Goal: Information Seeking & Learning: Learn about a topic

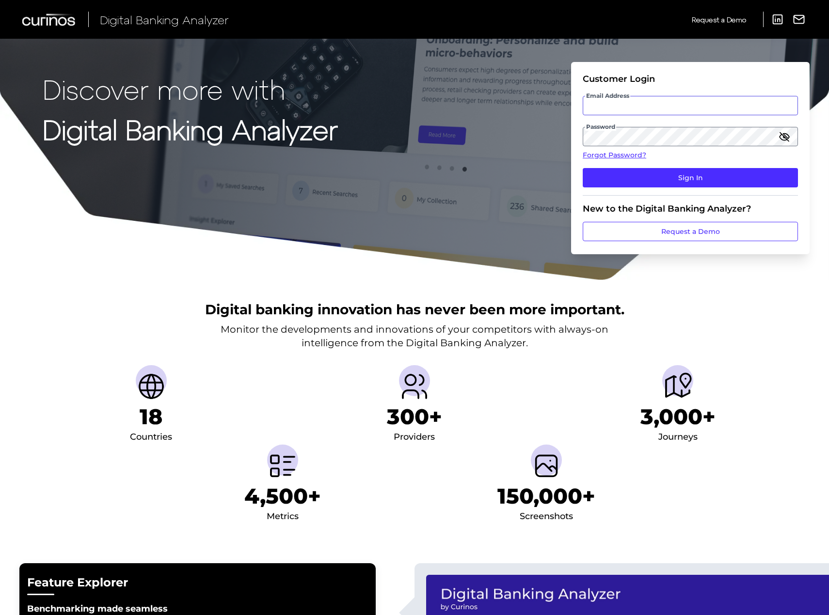
type input "[PERSON_NAME][EMAIL_ADDRESS][PERSON_NAME][DOMAIN_NAME]"
click at [620, 167] on fieldset "Customer Login Email Address [PERSON_NAME][EMAIL_ADDRESS][PERSON_NAME][DOMAIN_N…" at bounding box center [689, 135] width 215 height 122
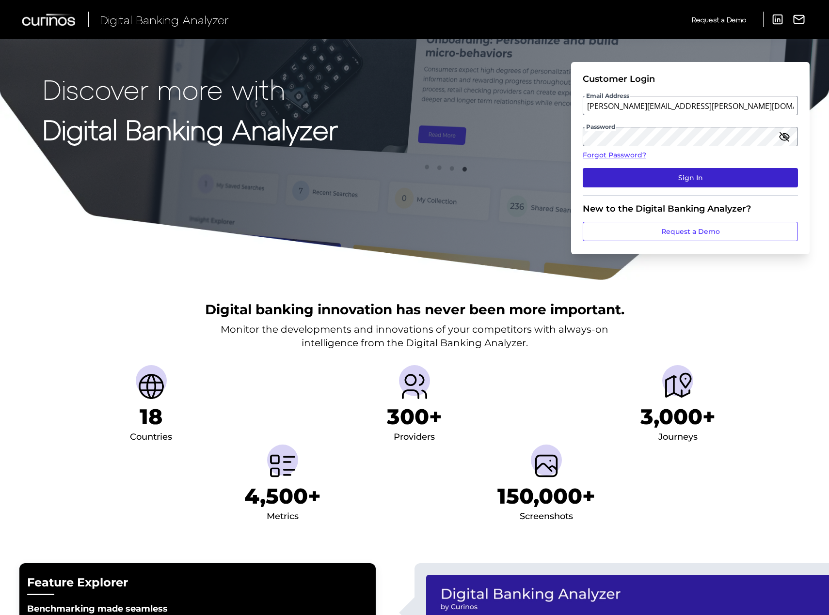
click at [620, 174] on button "Sign In" at bounding box center [689, 177] width 215 height 19
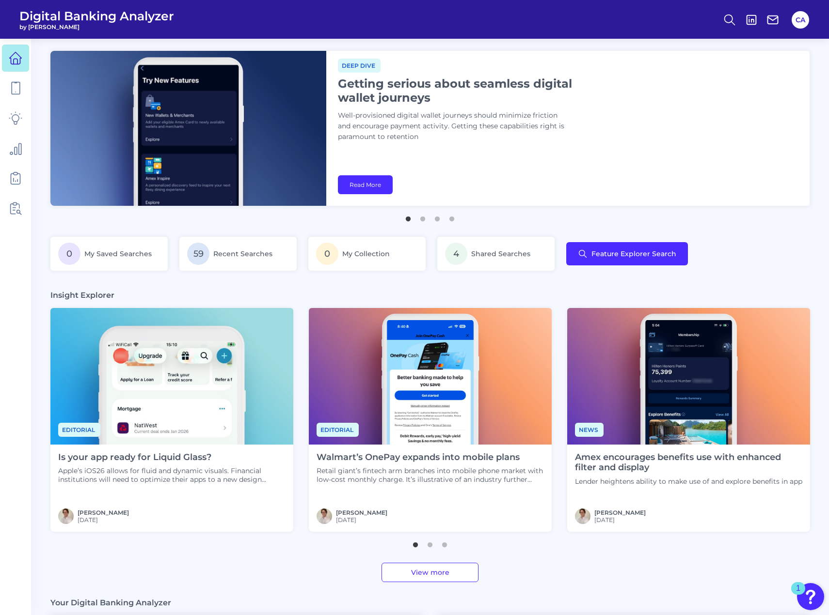
click at [233, 230] on main "News Amex revamps benefits and offers screens in line with Platinum overhaul Pr…" at bounding box center [414, 452] width 829 height 904
click at [222, 252] on span "Recent Searches" at bounding box center [243, 254] width 60 height 9
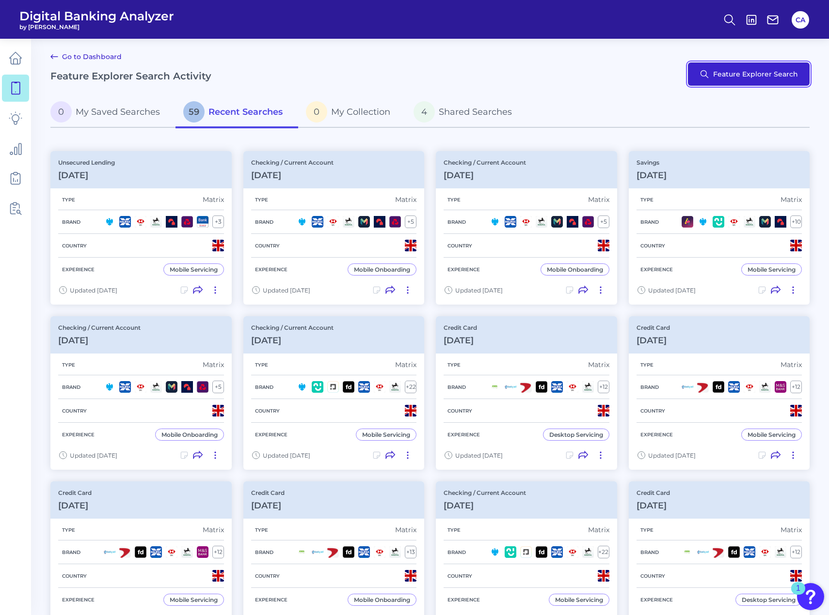
click at [620, 83] on button "Feature Explorer Search" at bounding box center [749, 74] width 122 height 23
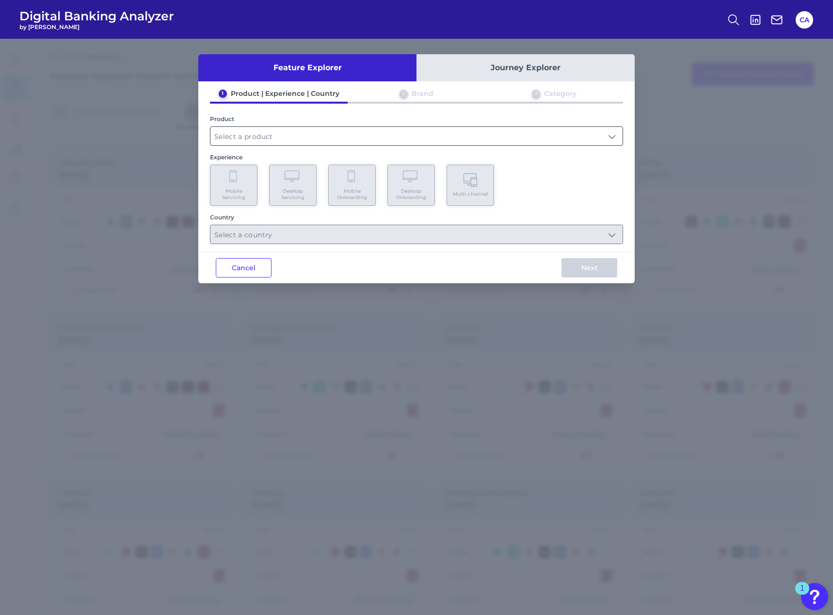
click at [316, 135] on input "text" at bounding box center [416, 136] width 412 height 18
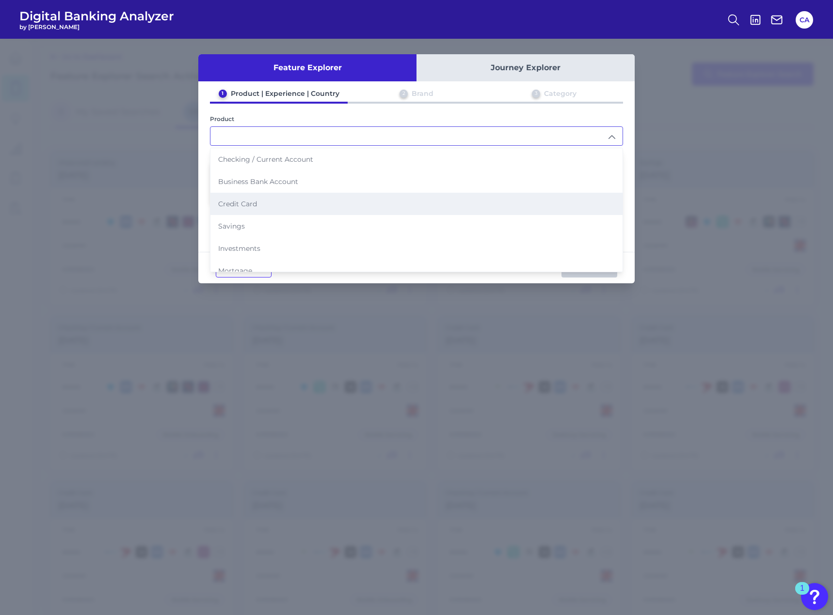
click at [303, 206] on li "Credit Card" at bounding box center [416, 204] width 412 height 22
type input "Credit Card"
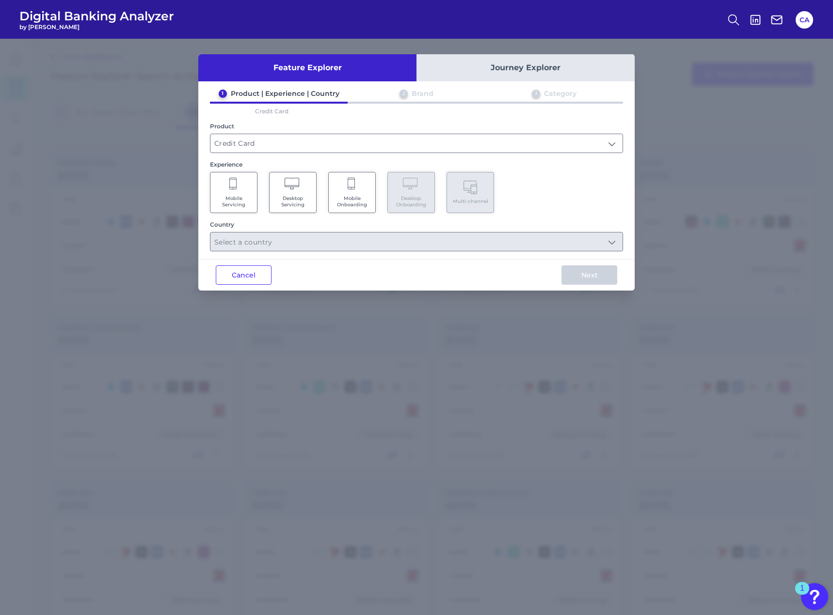
click at [348, 195] on span "Mobile Onboarding" at bounding box center [351, 201] width 37 height 13
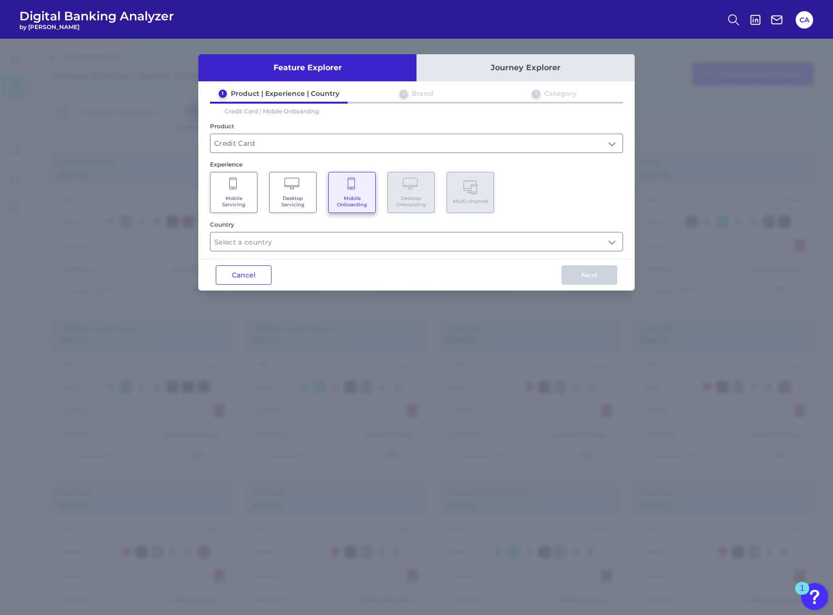
click at [337, 231] on div "Country" at bounding box center [416, 236] width 413 height 31
click at [329, 245] on input "text" at bounding box center [416, 242] width 412 height 18
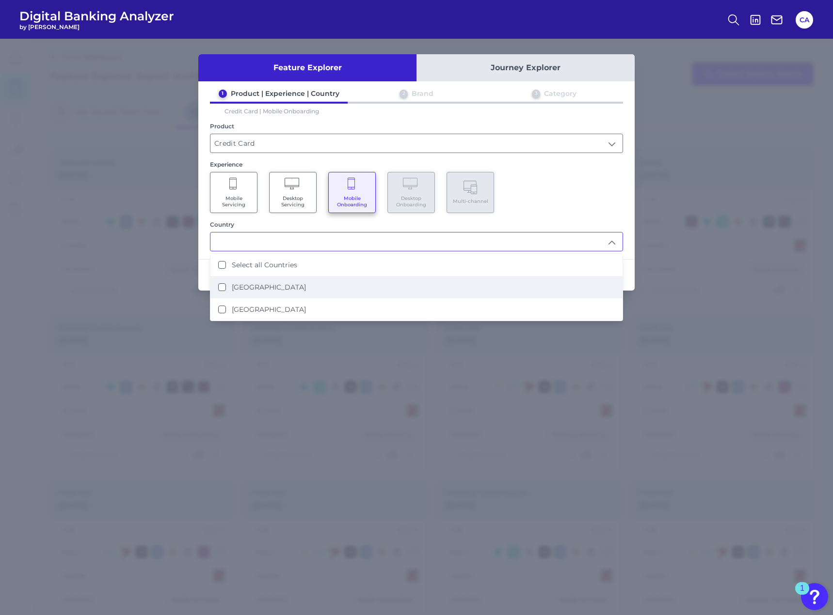
click at [296, 267] on li "[GEOGRAPHIC_DATA]" at bounding box center [416, 287] width 412 height 22
type input "[GEOGRAPHIC_DATA]"
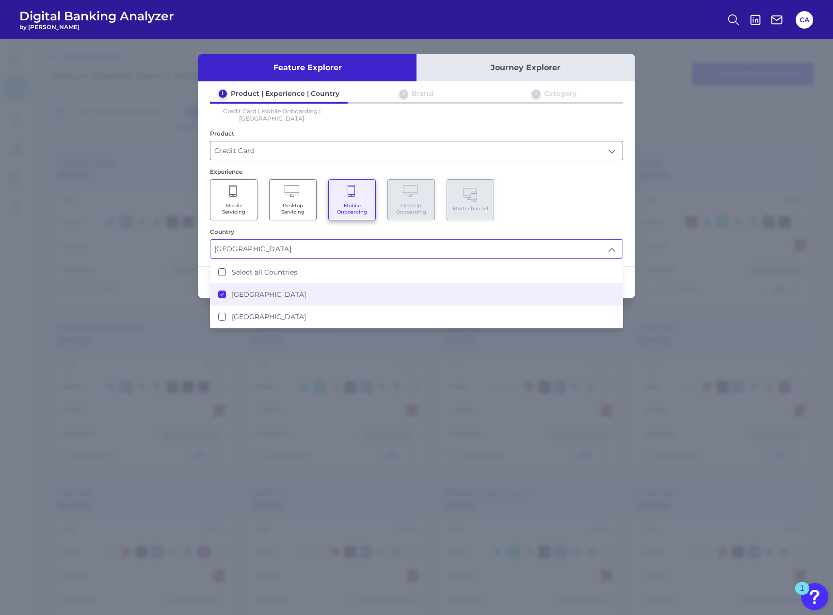
scroll to position [0, 0]
click at [549, 211] on div "Mobile Servicing Desktop Servicing Mobile Onboarding Desktop Onboarding Multi-c…" at bounding box center [416, 199] width 413 height 41
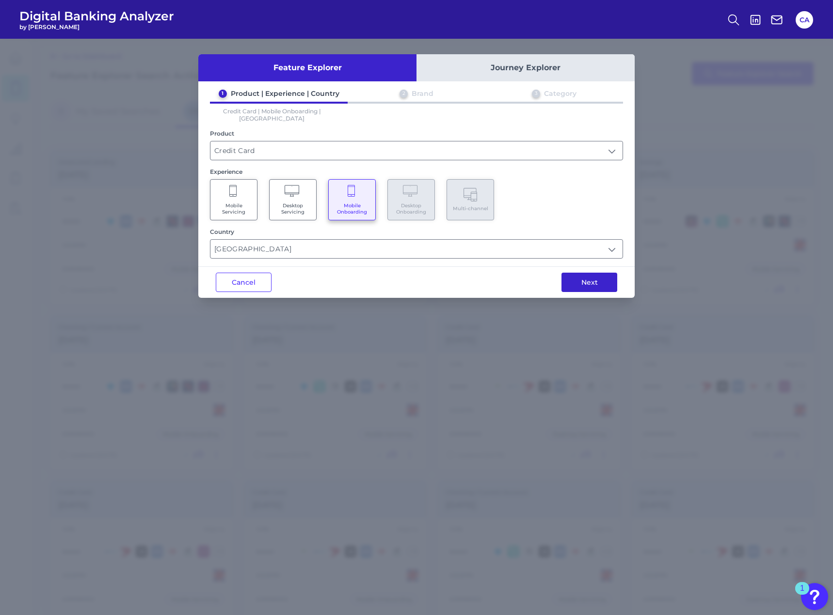
click at [586, 267] on button "Next" at bounding box center [589, 282] width 56 height 19
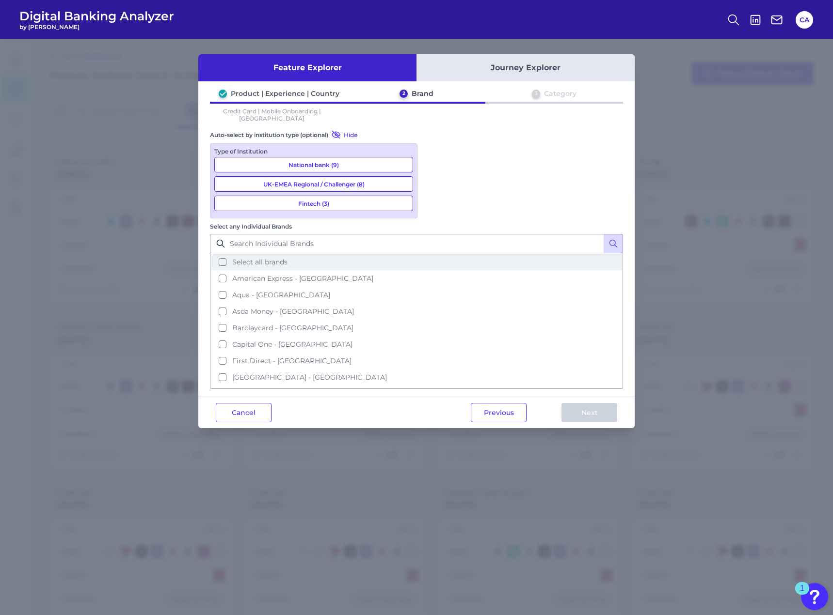
click at [494, 254] on button "Select all brands" at bounding box center [416, 262] width 411 height 16
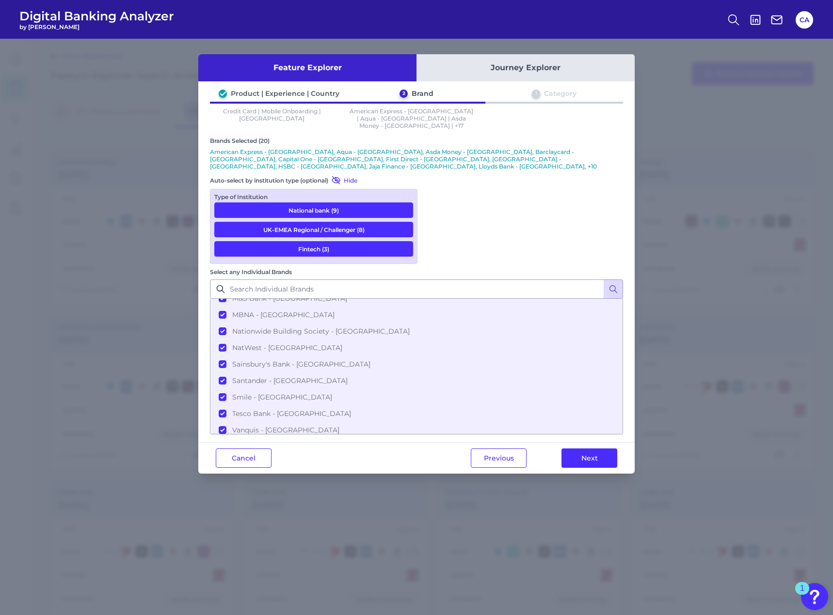
scroll to position [212, 0]
click at [587, 267] on div "Previous Next" at bounding box center [543, 458] width 181 height 31
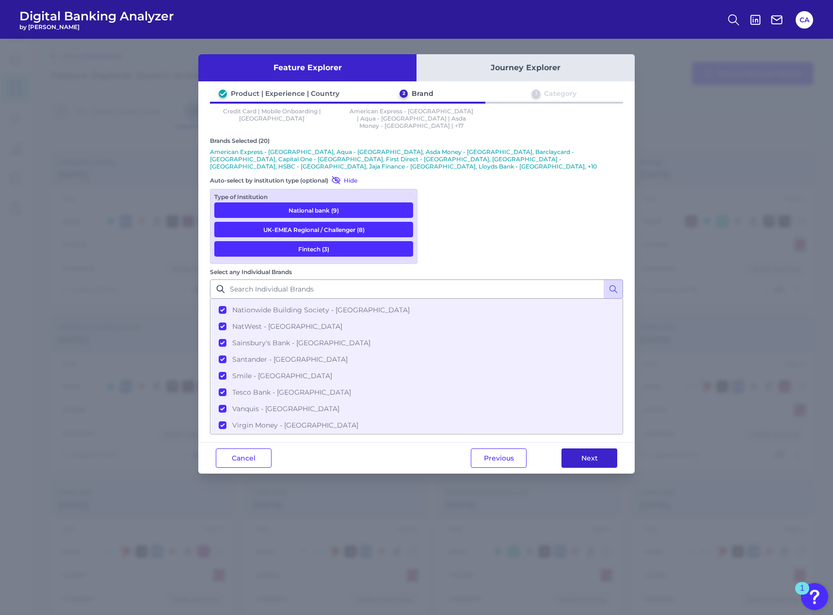
click at [585, 267] on button "Next" at bounding box center [589, 458] width 56 height 19
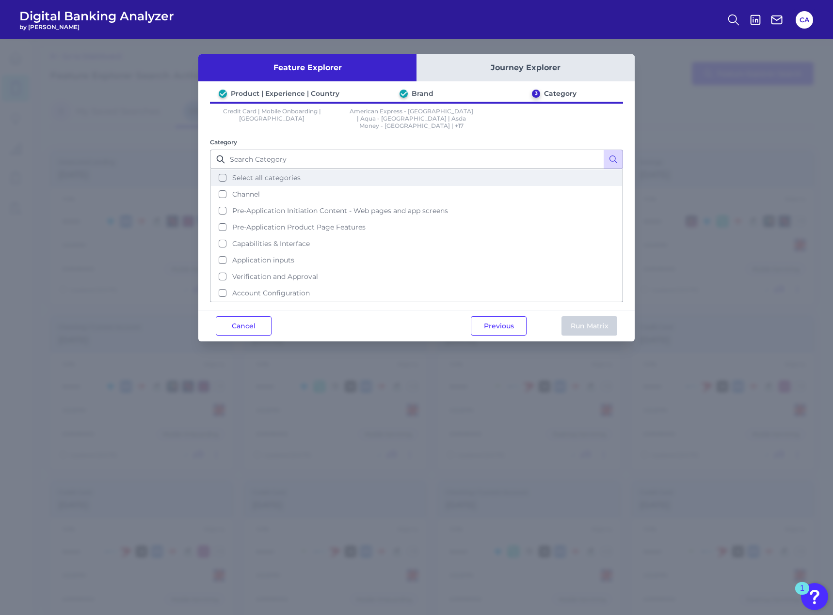
click at [367, 175] on button "Select all categories" at bounding box center [416, 178] width 411 height 16
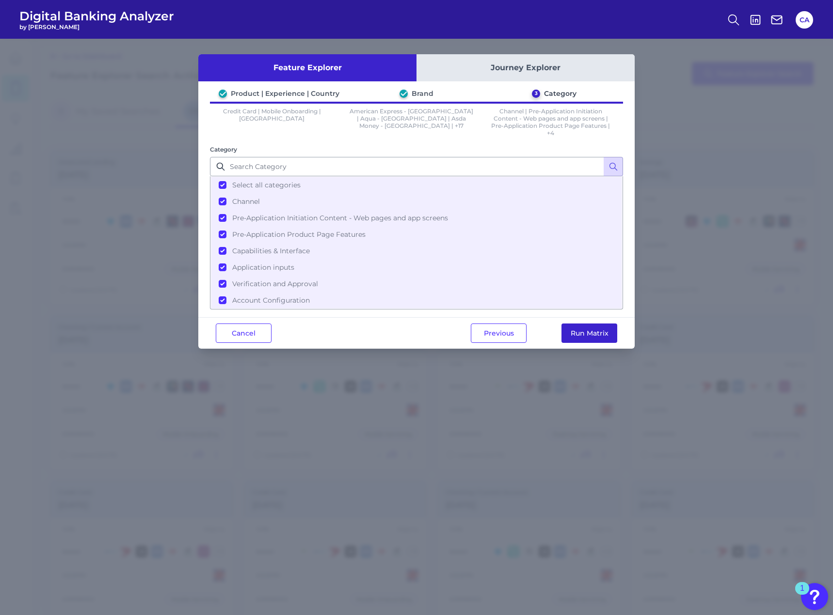
click at [597, 267] on button "Run Matrix" at bounding box center [589, 333] width 56 height 19
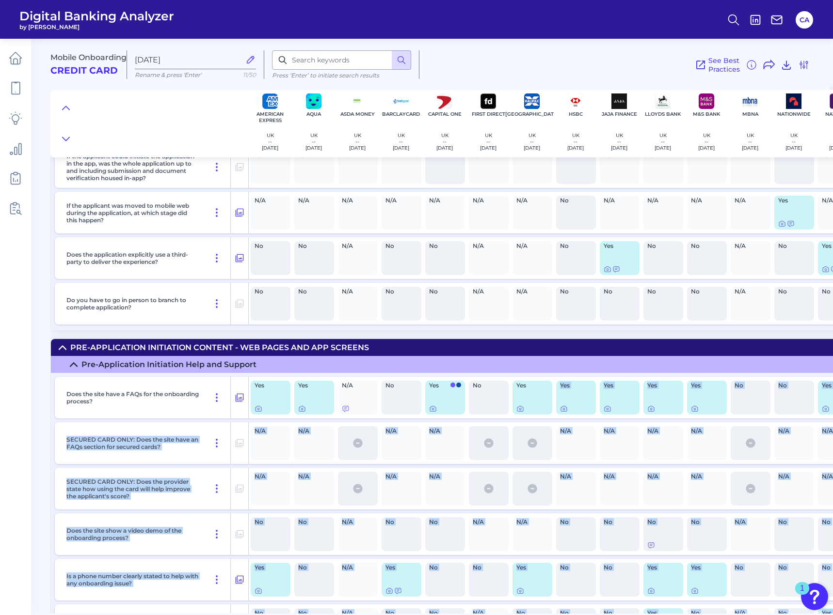
drag, startPoint x: 527, startPoint y: 614, endPoint x: 556, endPoint y: 613, distance: 29.6
click at [556, 267] on main "Mobile Onboarding Credit Card [DATE] Rename & press 'Enter' 11/50 Press ‘Enter’…" at bounding box center [416, 307] width 833 height 615
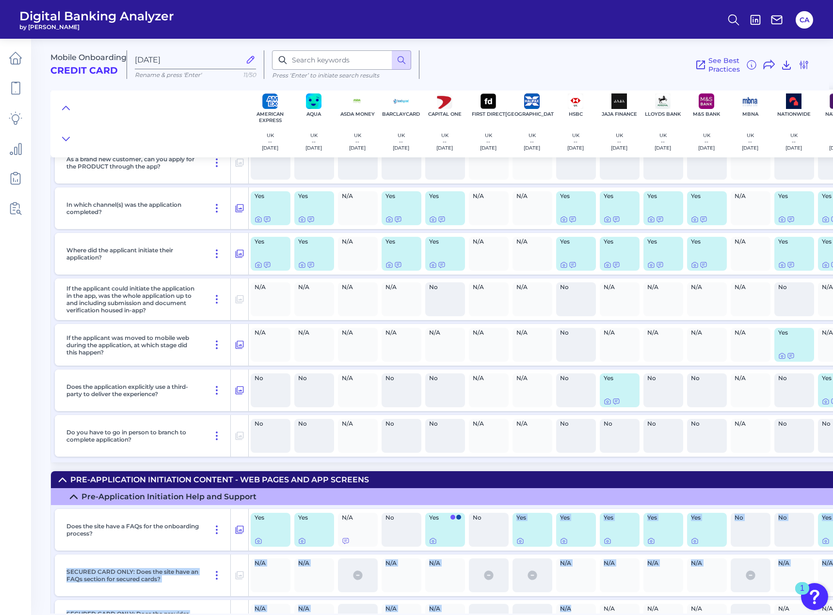
drag, startPoint x: 513, startPoint y: 614, endPoint x: 580, endPoint y: 606, distance: 67.4
click at [580, 267] on main "Mobile Onboarding Credit Card [DATE] Rename & press 'Enter' 11/50 Press ‘Enter’…" at bounding box center [416, 307] width 833 height 615
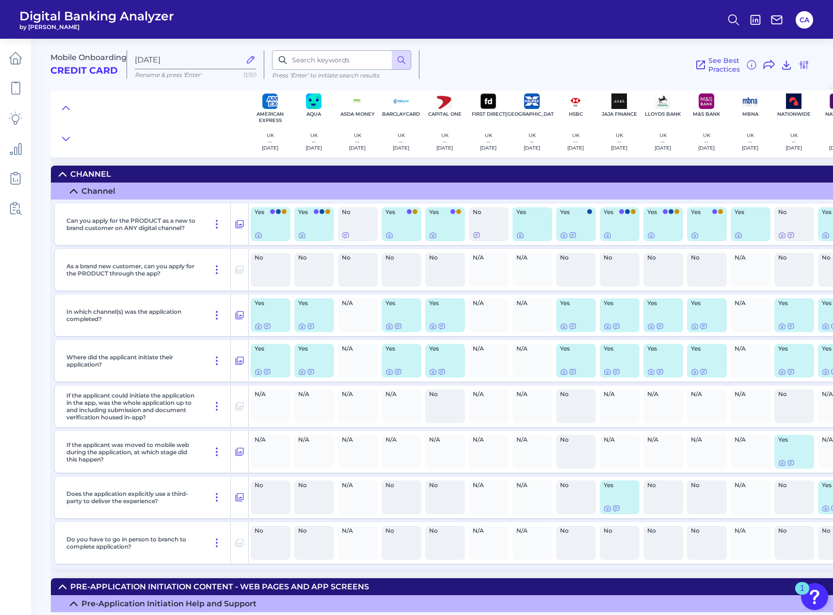
click at [620, 257] on div "No" at bounding box center [707, 270] width 44 height 42
click at [620, 234] on div at bounding box center [695, 229] width 10 height 10
click at [620, 236] on icon at bounding box center [695, 236] width 8 height 8
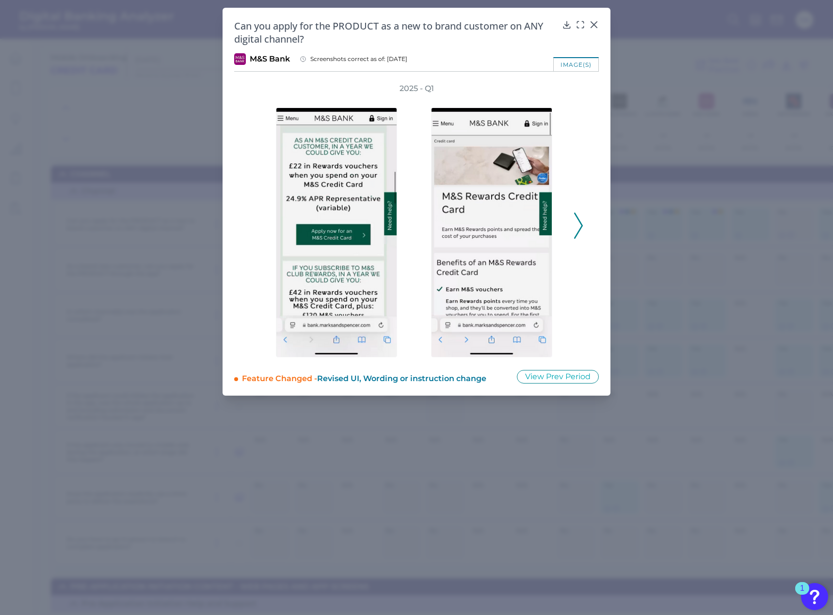
click at [579, 227] on icon at bounding box center [578, 226] width 9 height 26
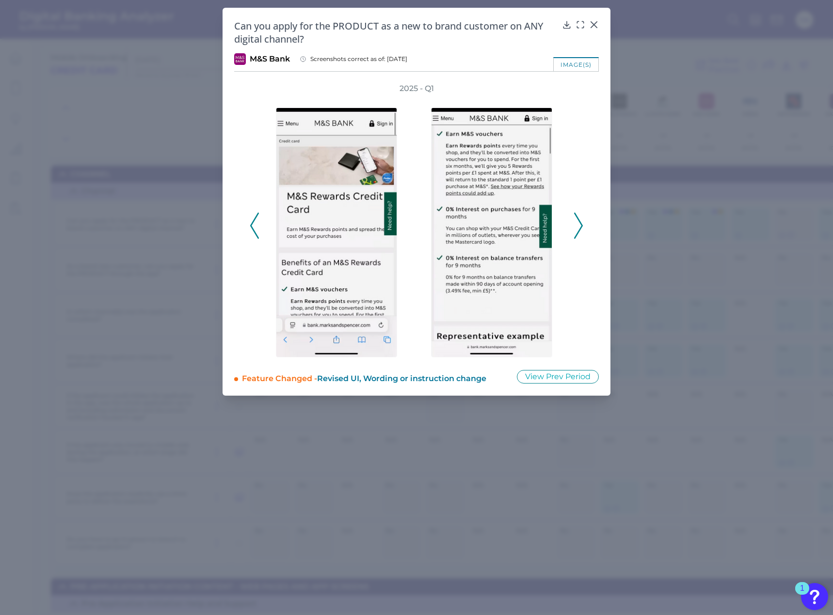
click at [579, 227] on icon at bounding box center [578, 226] width 9 height 26
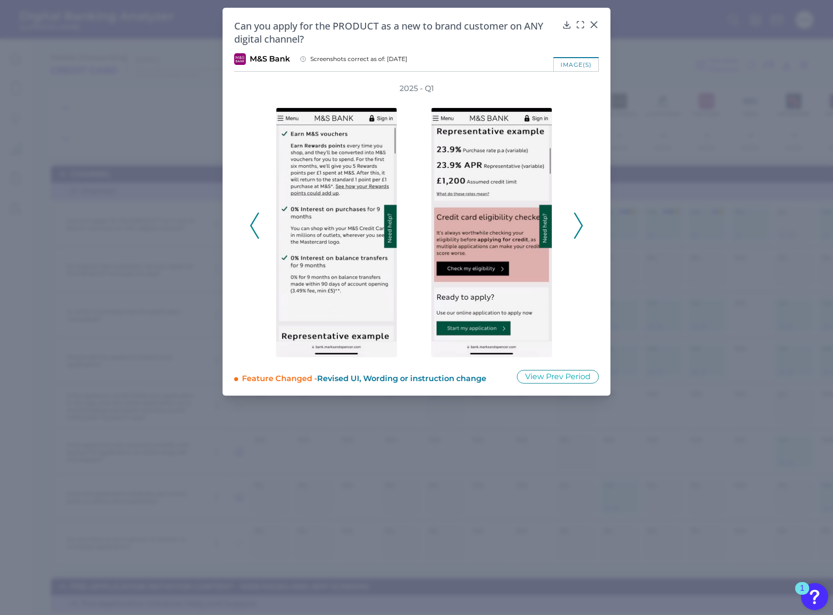
click at [579, 227] on icon at bounding box center [578, 226] width 9 height 26
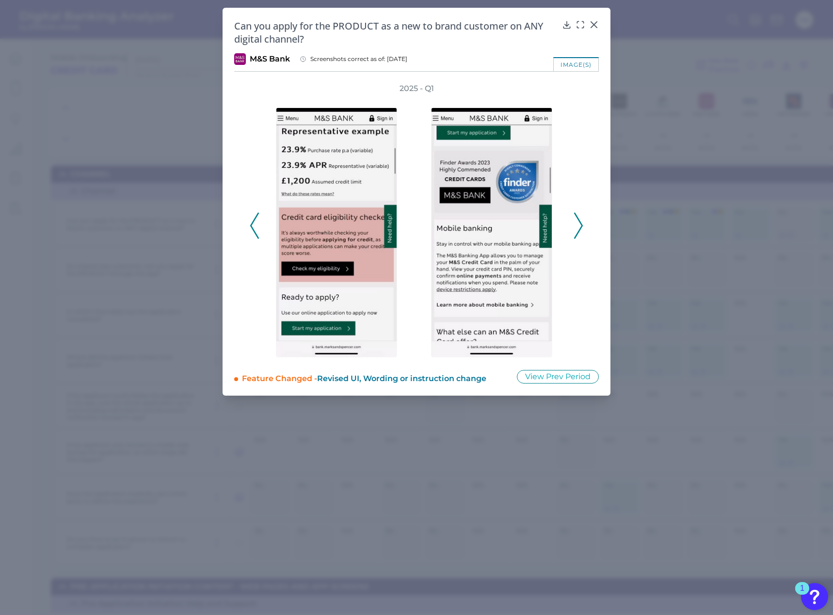
click at [579, 227] on icon at bounding box center [578, 226] width 9 height 26
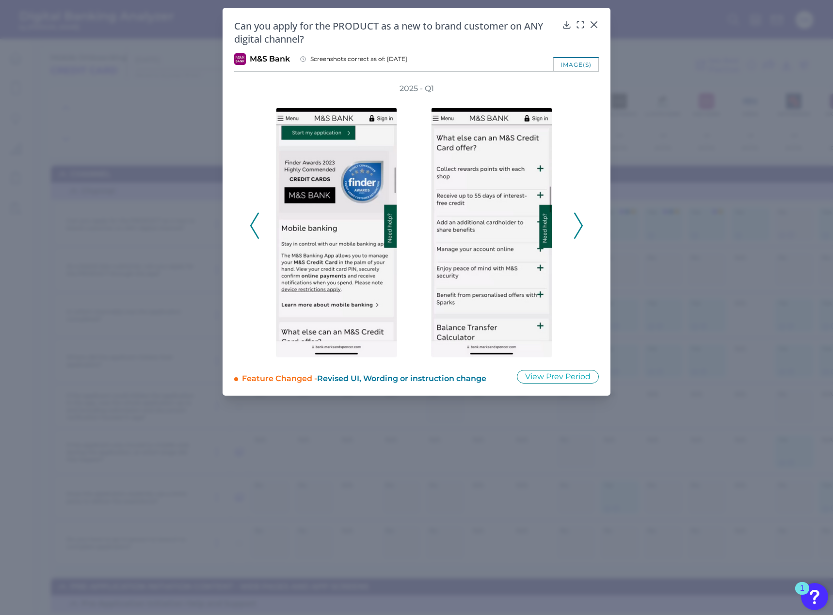
click at [579, 227] on icon at bounding box center [578, 226] width 9 height 26
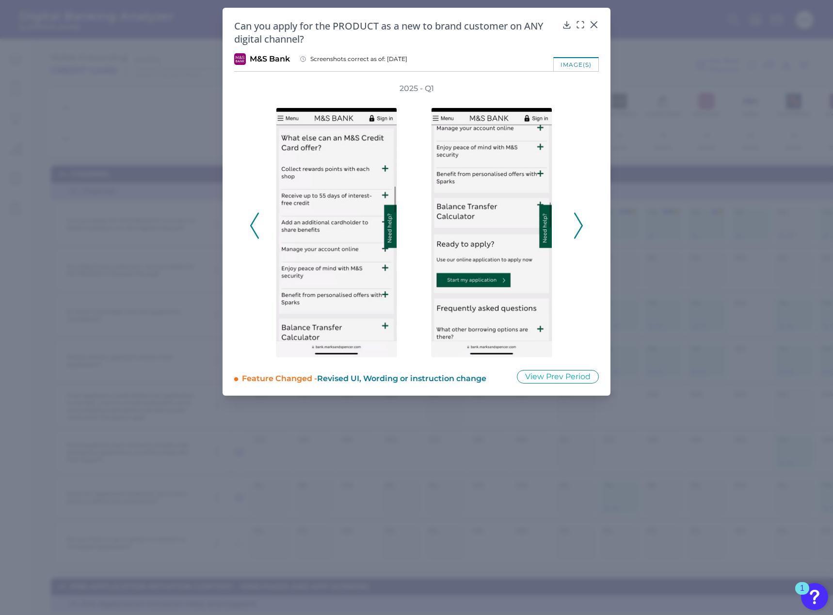
click at [579, 227] on icon at bounding box center [578, 226] width 9 height 26
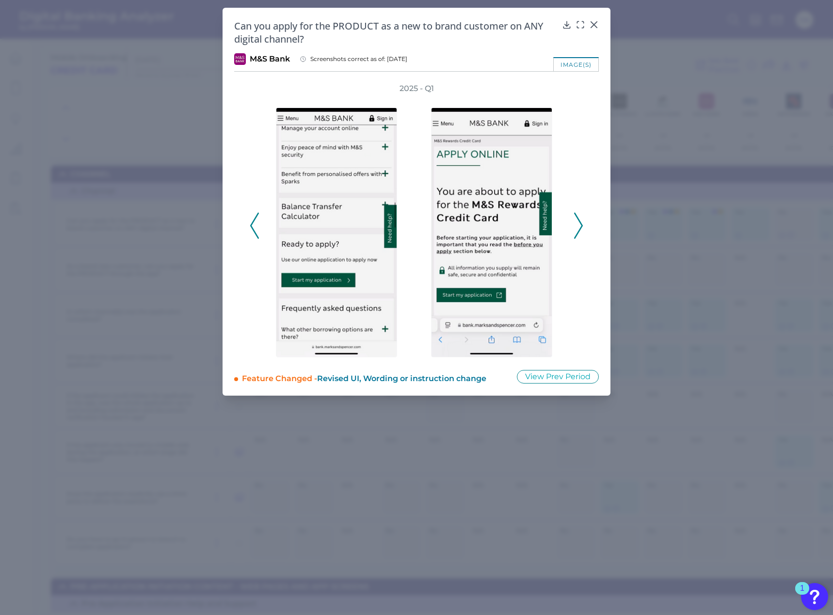
click at [579, 227] on icon at bounding box center [578, 226] width 9 height 26
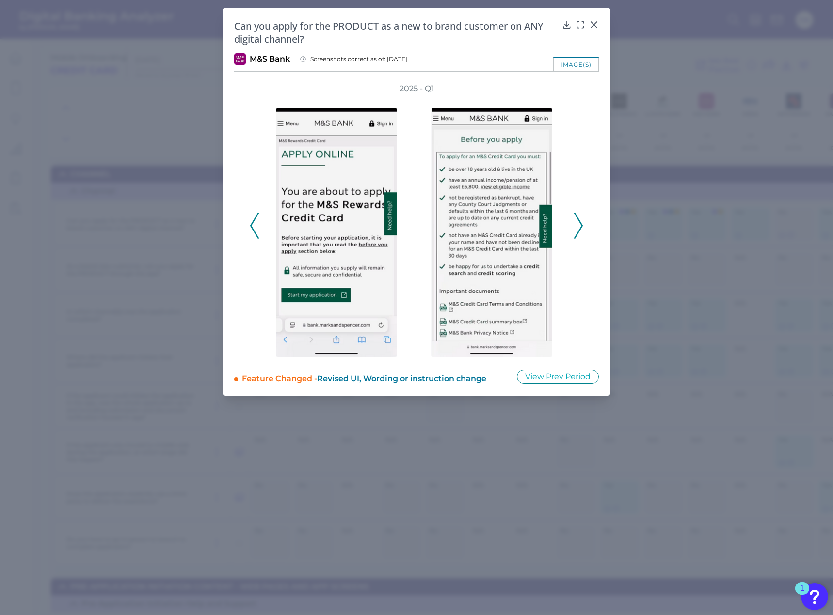
click at [262, 216] on div at bounding box center [338, 226] width 155 height 264
click at [255, 218] on polyline at bounding box center [254, 226] width 7 height 25
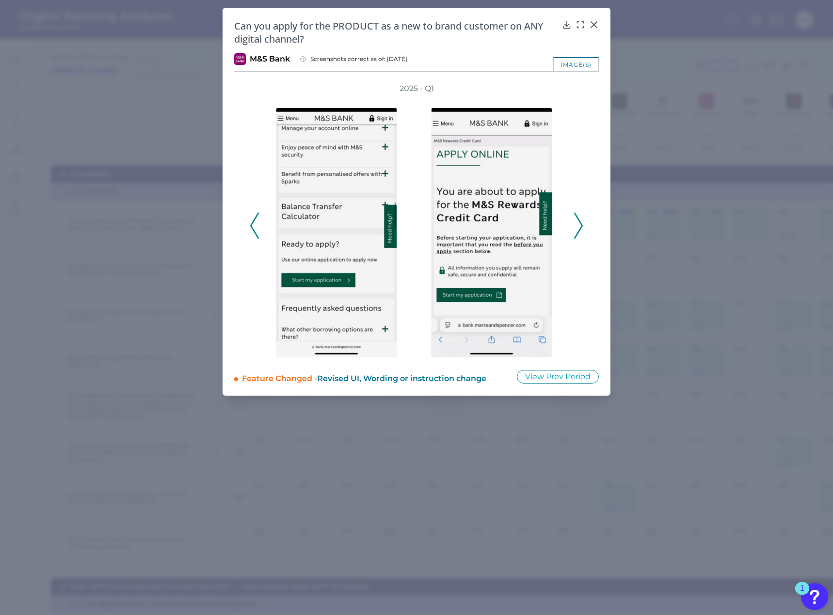
click at [255, 218] on polyline at bounding box center [254, 226] width 7 height 25
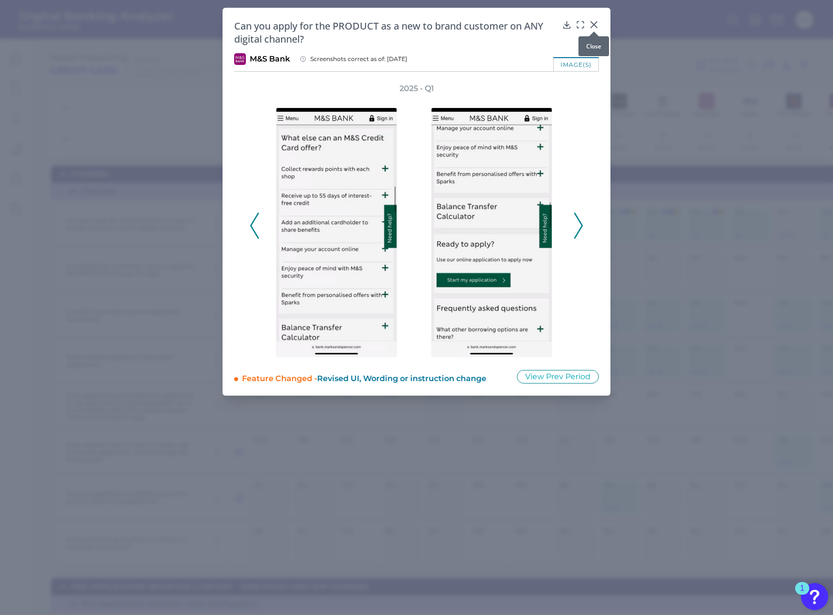
click at [593, 22] on icon at bounding box center [594, 25] width 10 height 10
